Goal: Task Accomplishment & Management: Manage account settings

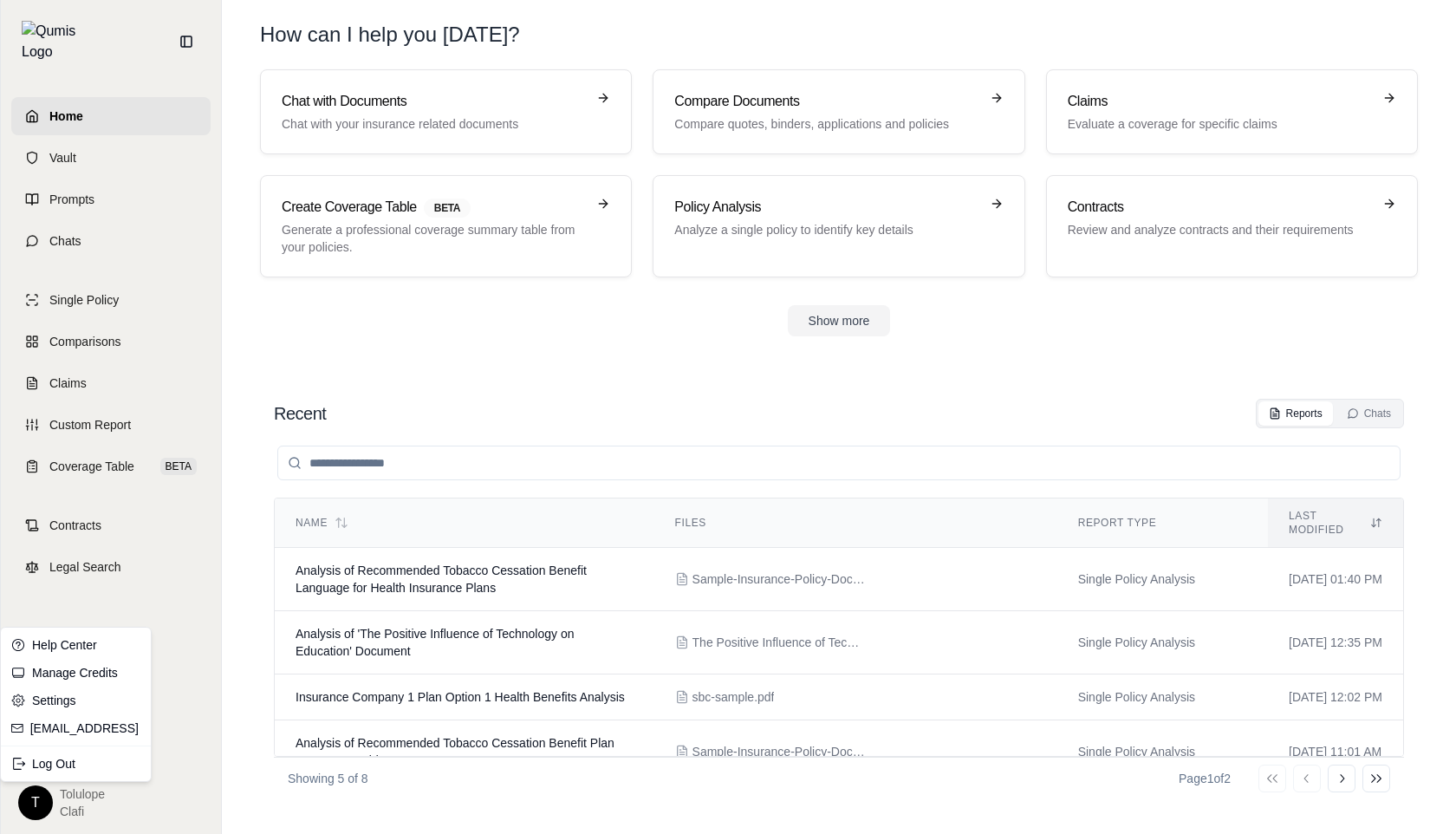
click at [37, 795] on html "Home Vault Prompts Chats Single Policy Comparisons Claims Custom Report Coverag…" at bounding box center [728, 417] width 1456 height 834
click at [59, 760] on div "Log Out" at bounding box center [76, 764] width 143 height 28
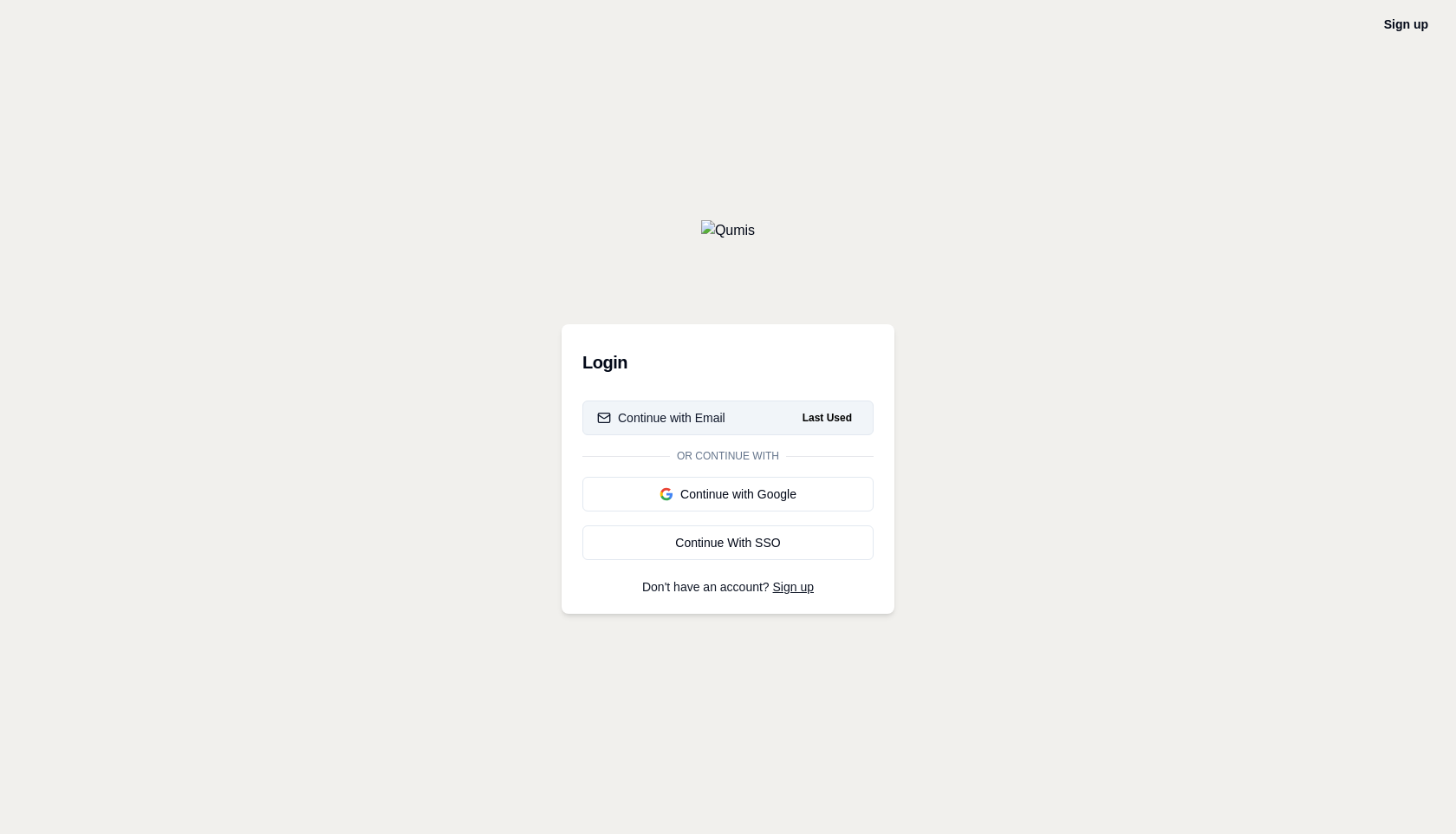
click at [661, 423] on div "Continue with Email" at bounding box center [661, 417] width 128 height 18
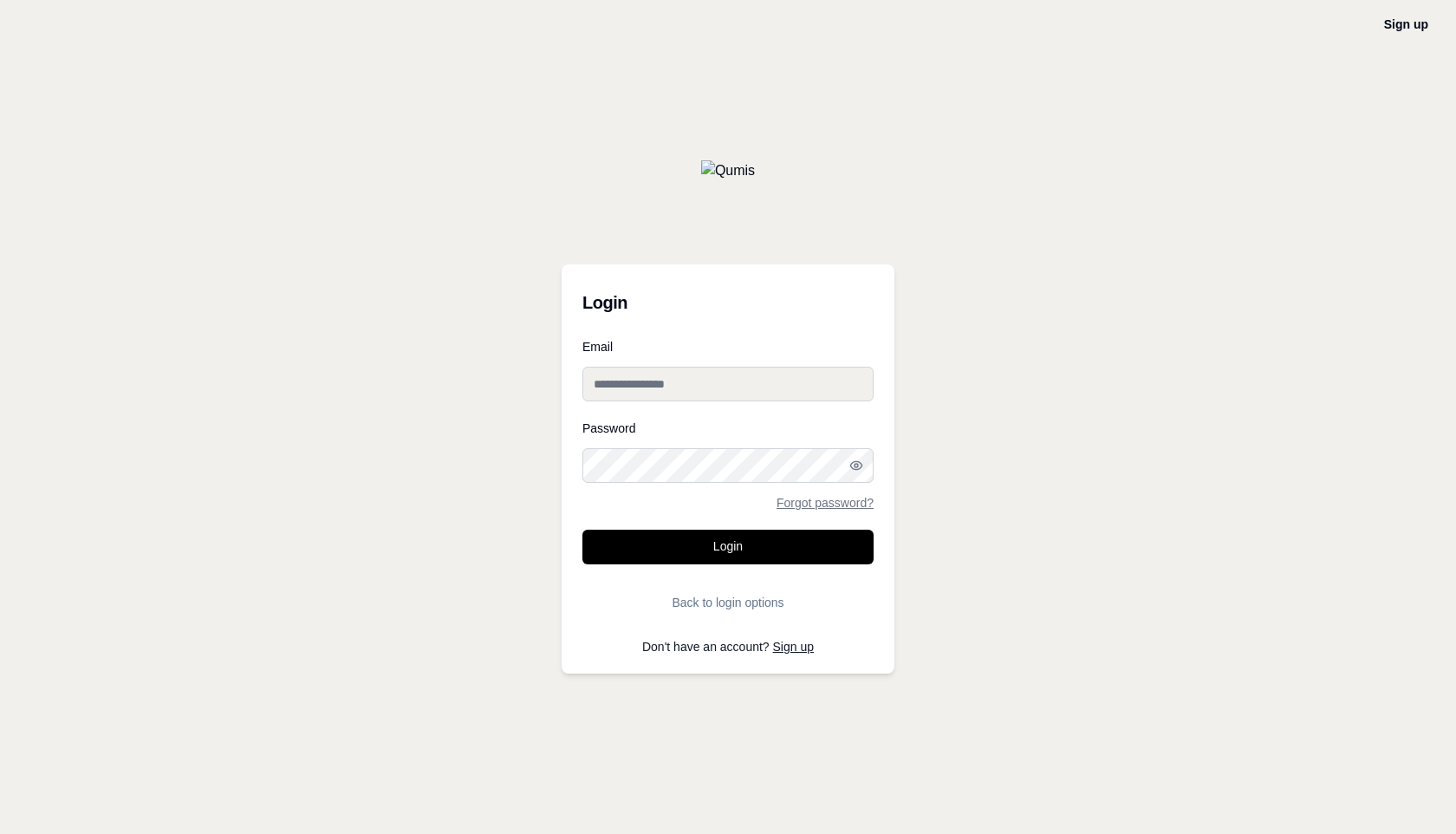
click at [707, 360] on div "Email" at bounding box center [728, 371] width 292 height 61
click at [703, 370] on input "Email" at bounding box center [728, 384] width 292 height 35
click at [586, 369] on input "Email" at bounding box center [728, 384] width 292 height 35
click at [591, 387] on input "Email" at bounding box center [728, 384] width 292 height 35
type input "**********"
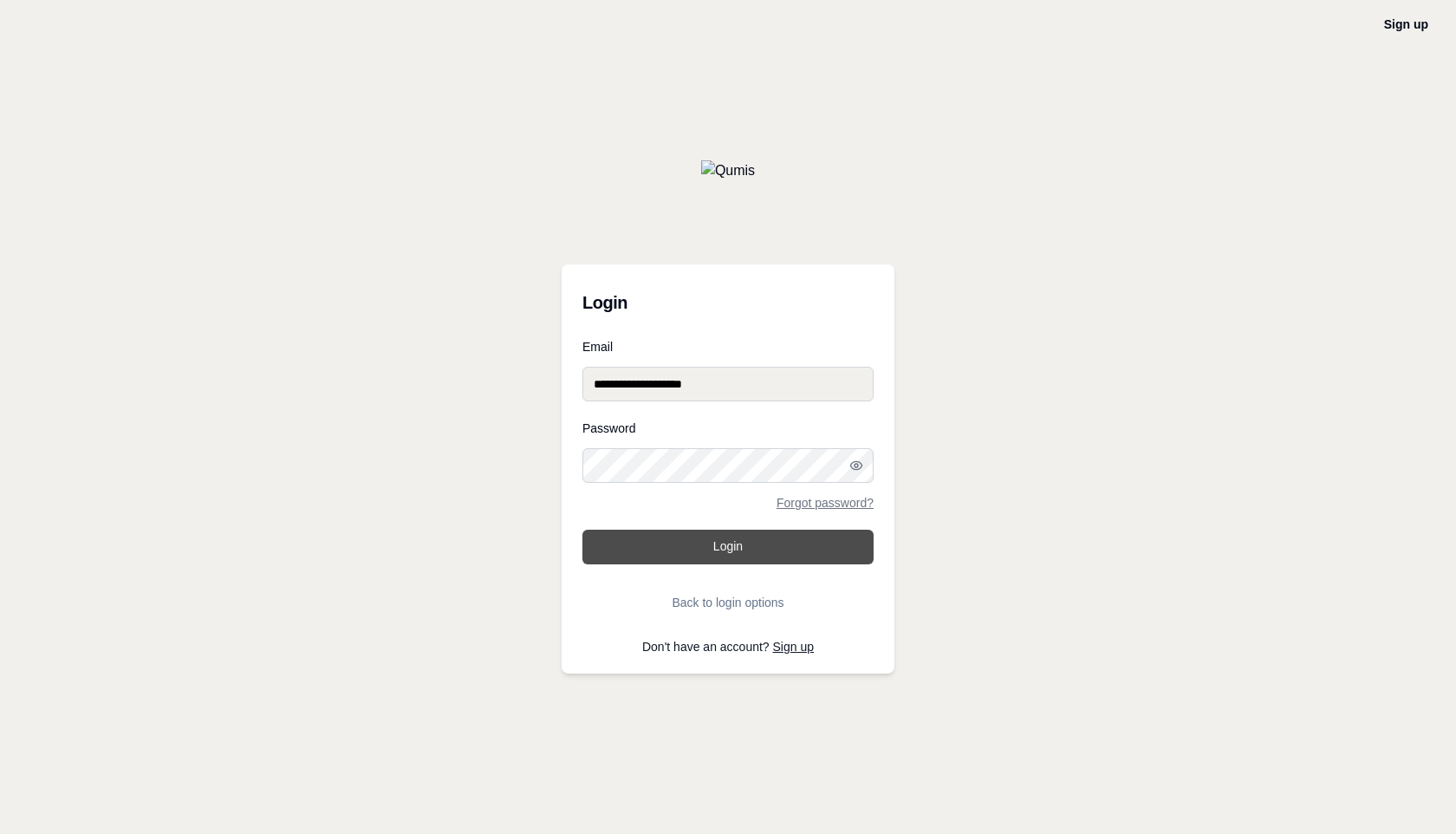
click at [745, 538] on button "Login" at bounding box center [728, 547] width 292 height 35
